Goal: Book appointment/travel/reservation

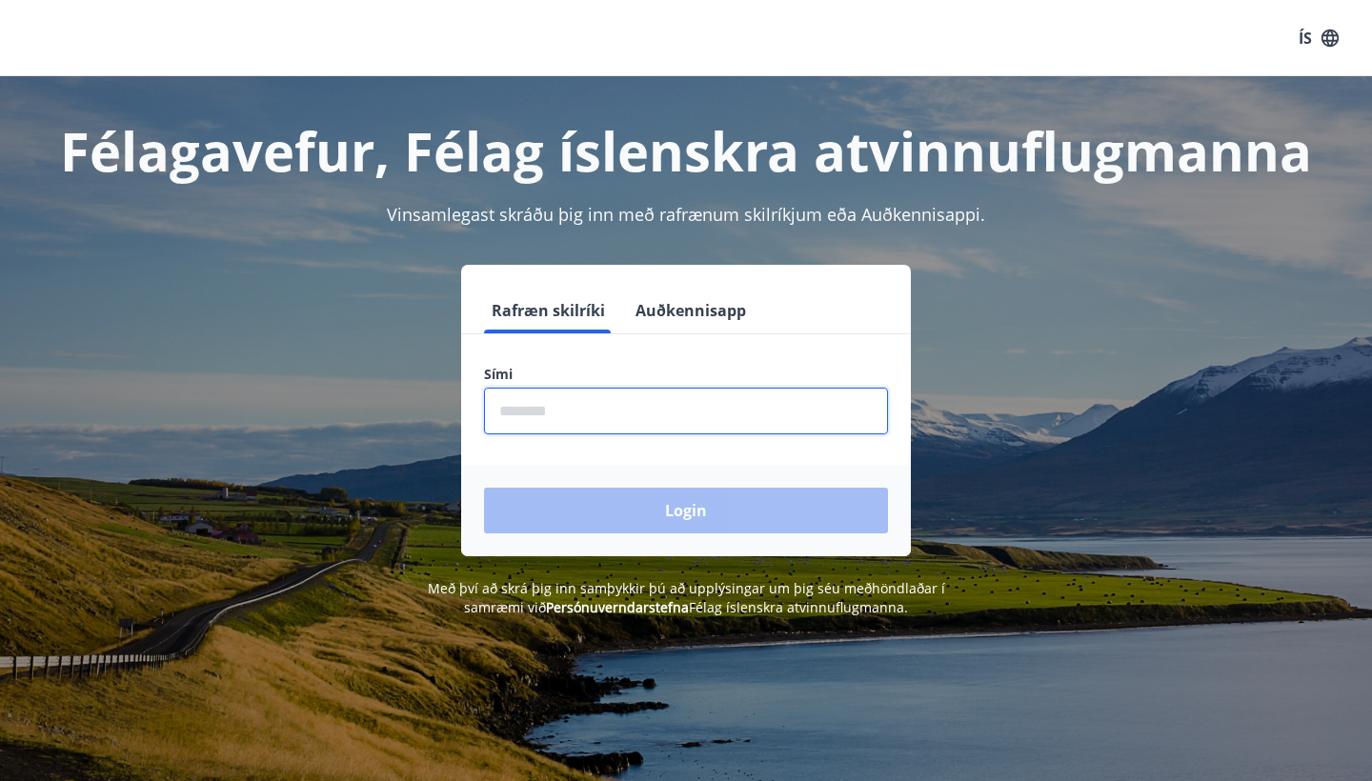
click at [600, 392] on input "phone" at bounding box center [686, 411] width 404 height 47
type input "********"
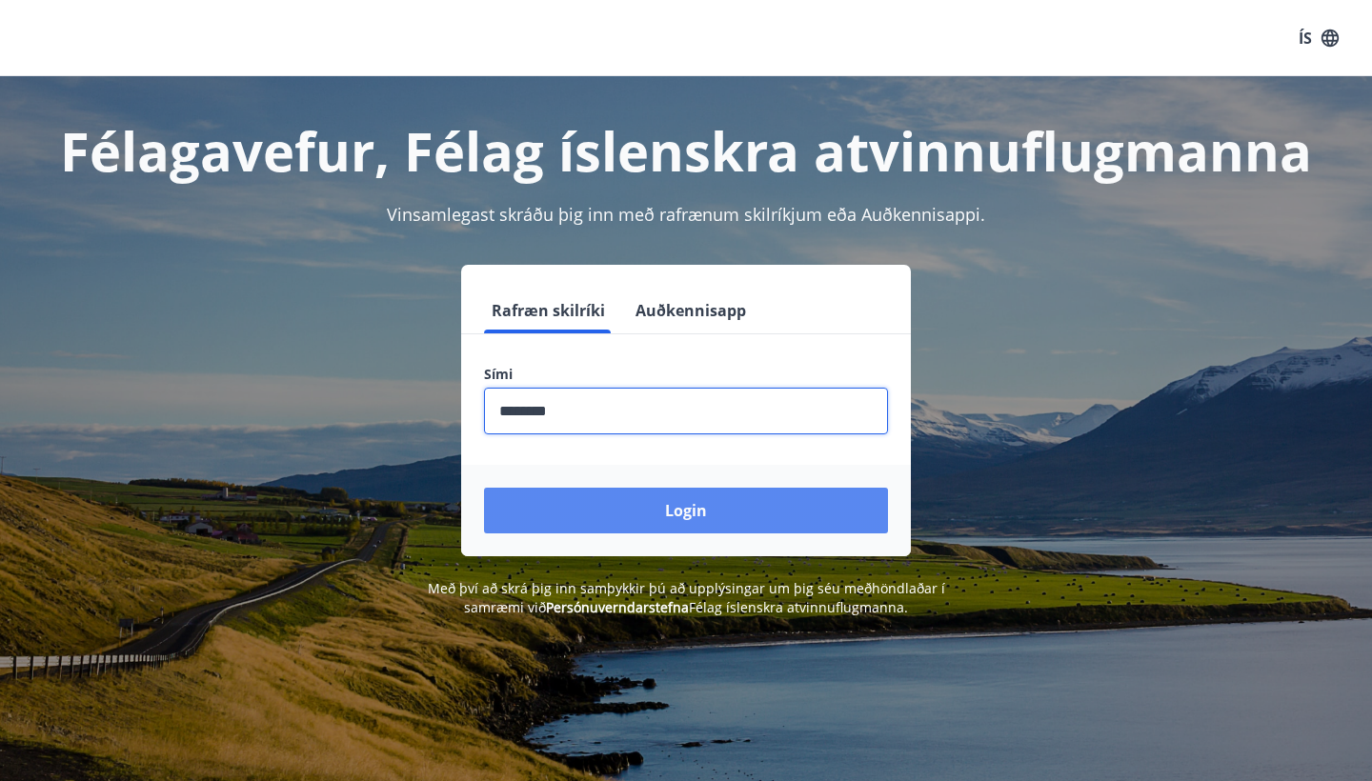
click at [650, 526] on button "Login" at bounding box center [686, 511] width 404 height 46
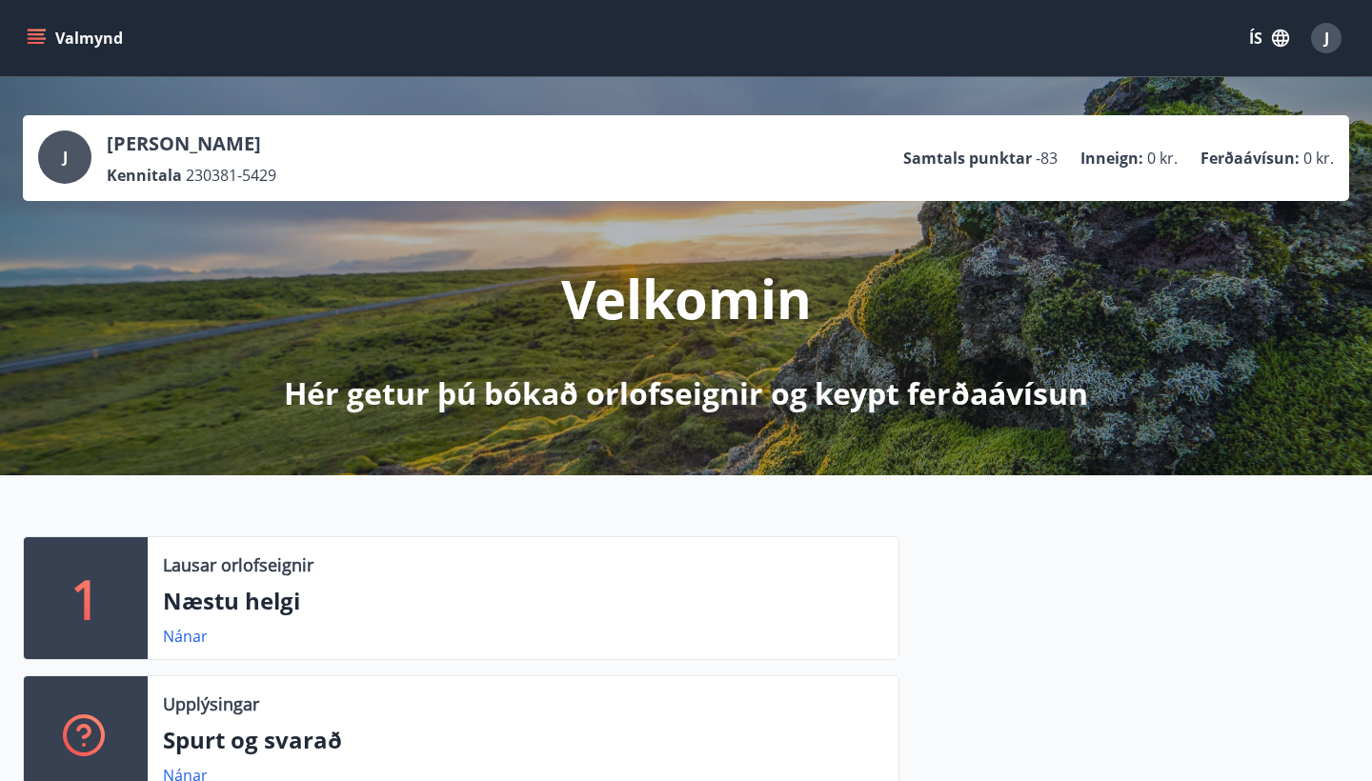
click at [67, 46] on button "Valmynd" at bounding box center [77, 38] width 108 height 34
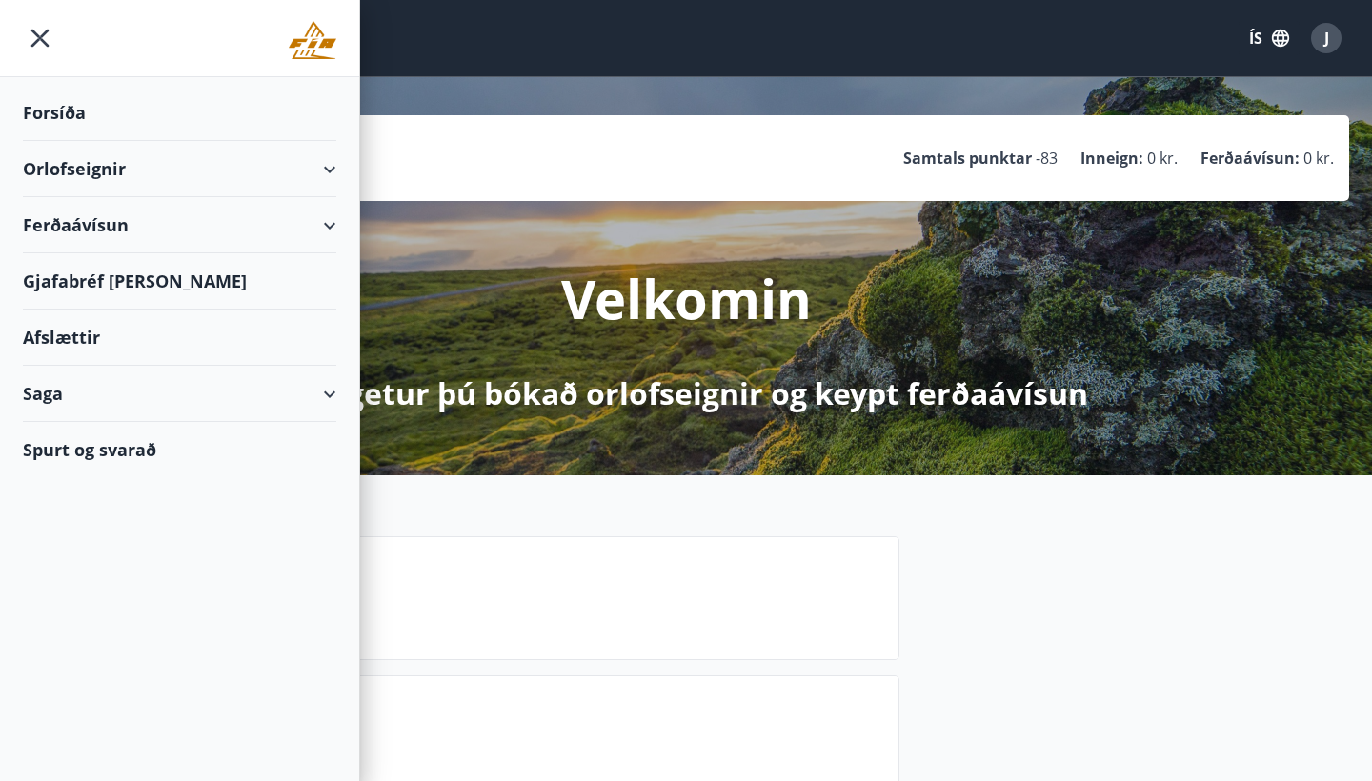
click at [111, 170] on div "Orlofseignir" at bounding box center [179, 169] width 313 height 56
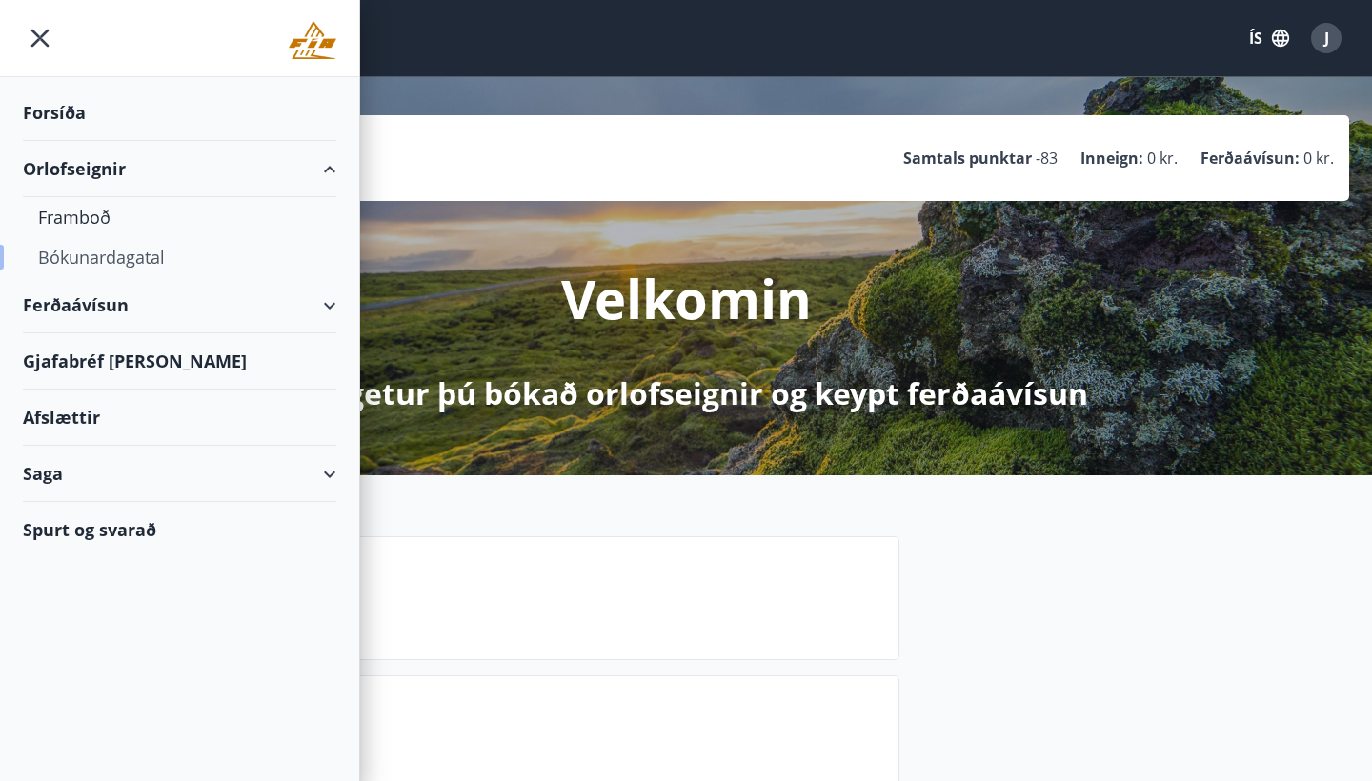
click at [135, 255] on div "Bókunardagatal" at bounding box center [179, 257] width 283 height 40
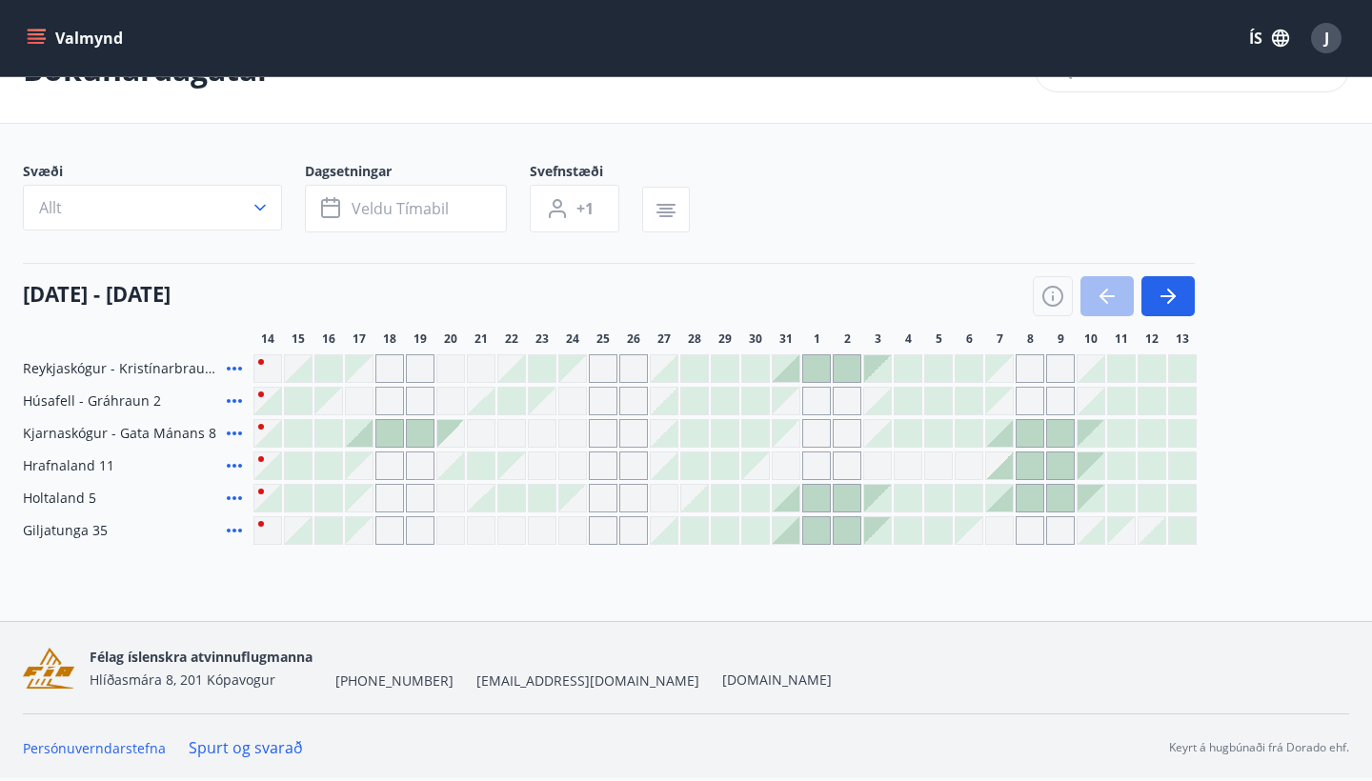
scroll to position [60, 0]
click at [1188, 299] on button "button" at bounding box center [1167, 296] width 53 height 40
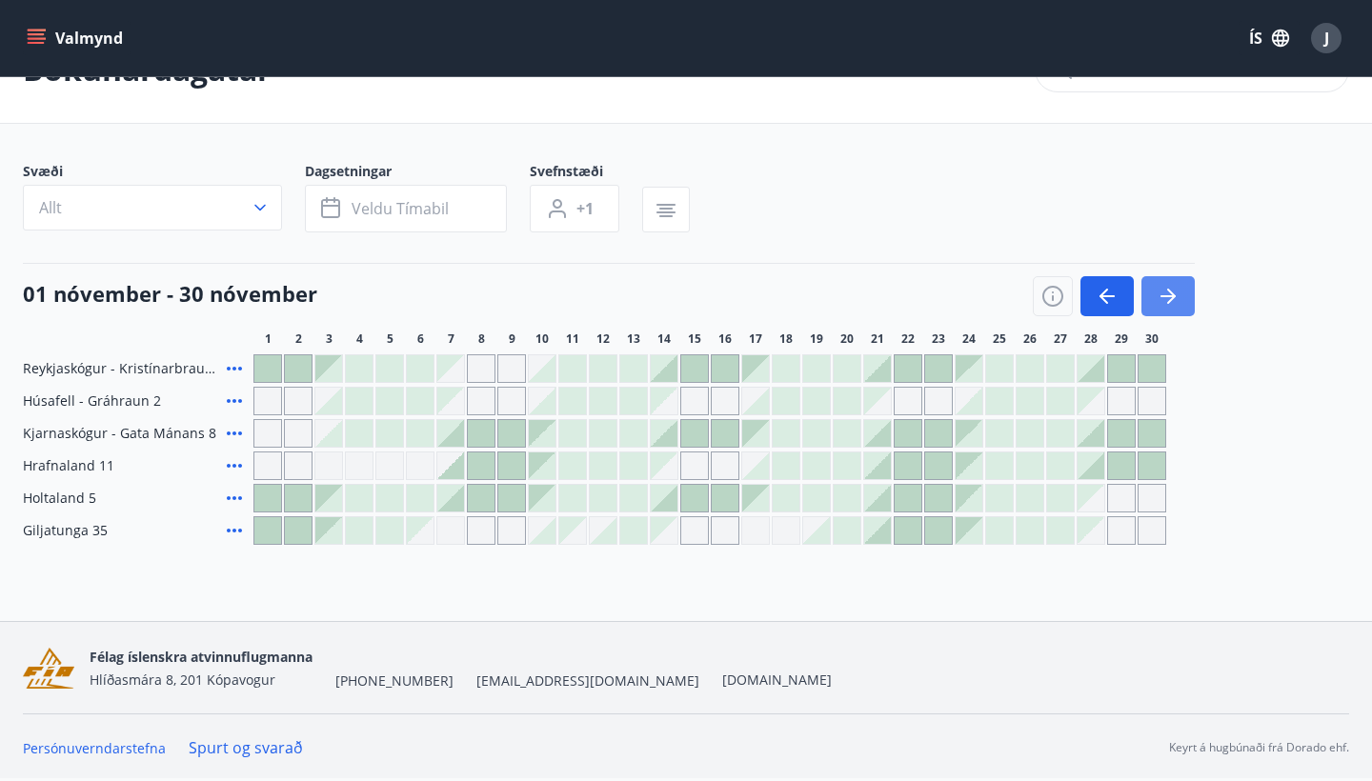
click at [1177, 297] on icon "button" at bounding box center [1168, 296] width 23 height 23
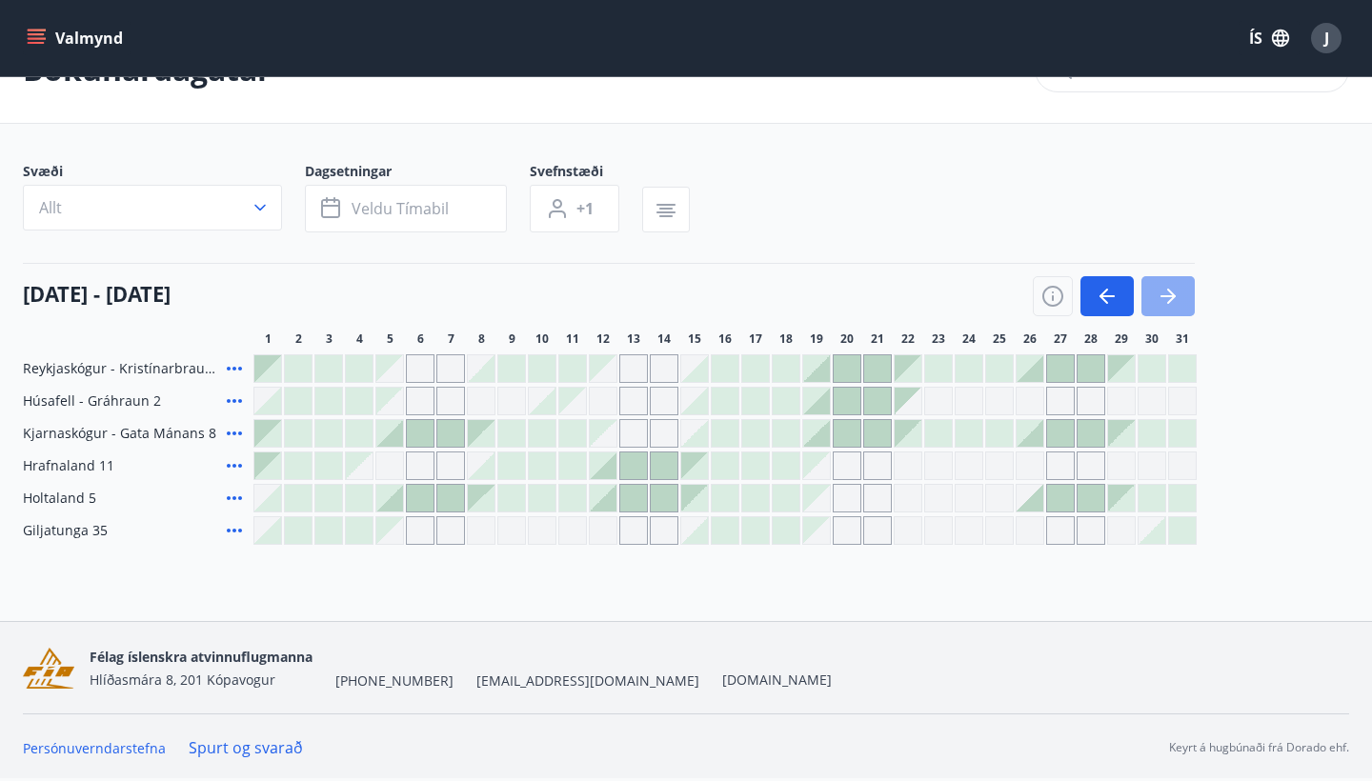
click at [1170, 307] on icon "button" at bounding box center [1168, 296] width 23 height 23
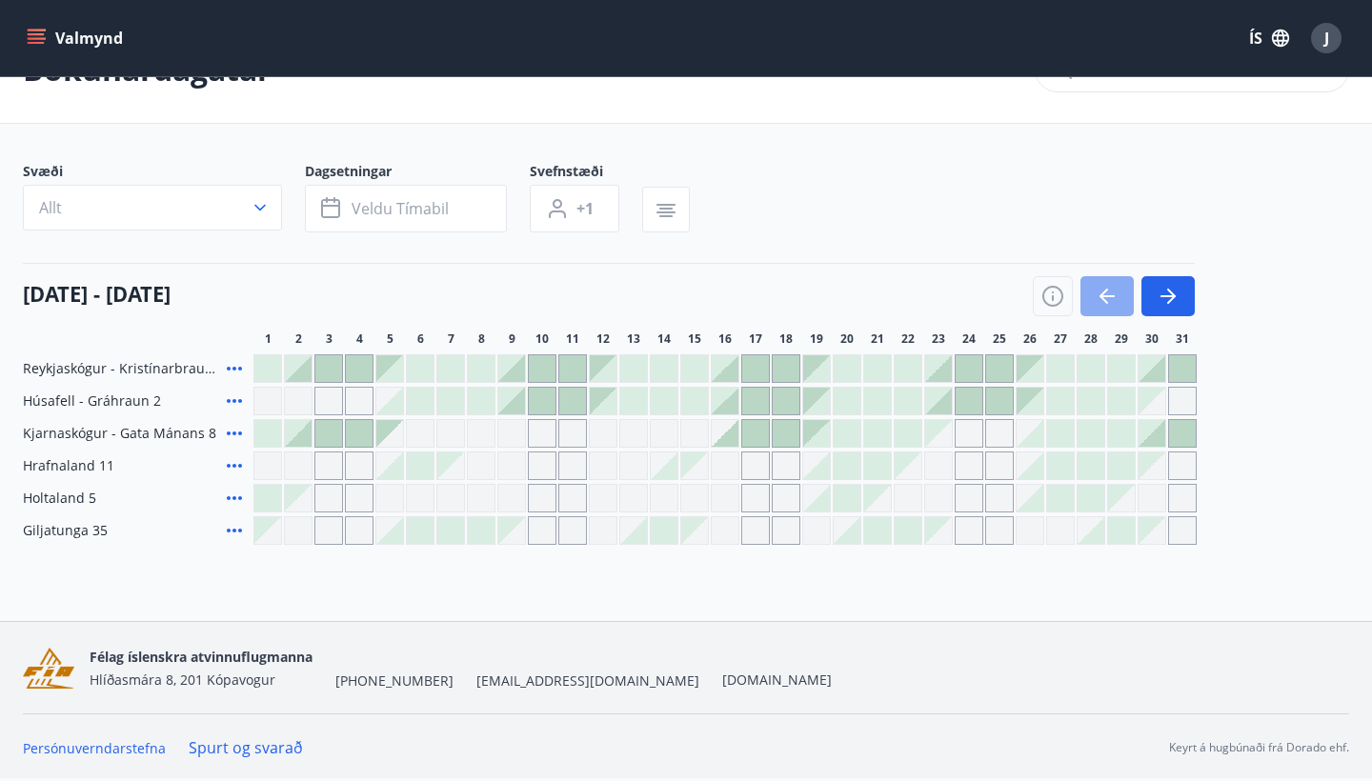
click at [1112, 301] on icon "button" at bounding box center [1107, 296] width 23 height 23
